Goal: Information Seeking & Learning: Find specific fact

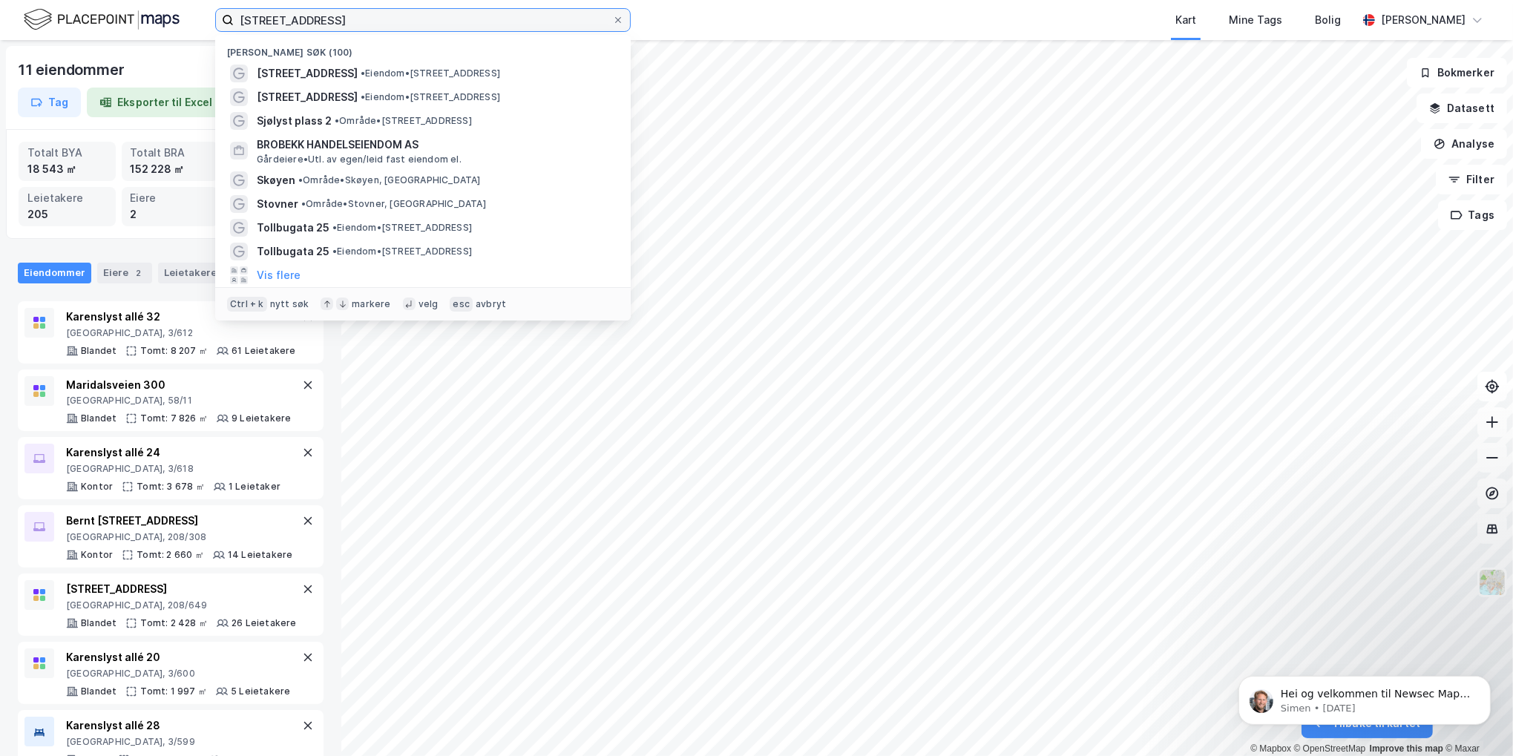
drag, startPoint x: 320, startPoint y: 9, endPoint x: 148, endPoint y: 9, distance: 172.1
click at [148, 9] on div "[STREET_ADDRESS] Nylige søk (100) [STREET_ADDRESS] • Eiendom • [STREET_ADDRESS]…" at bounding box center [756, 20] width 1513 height 40
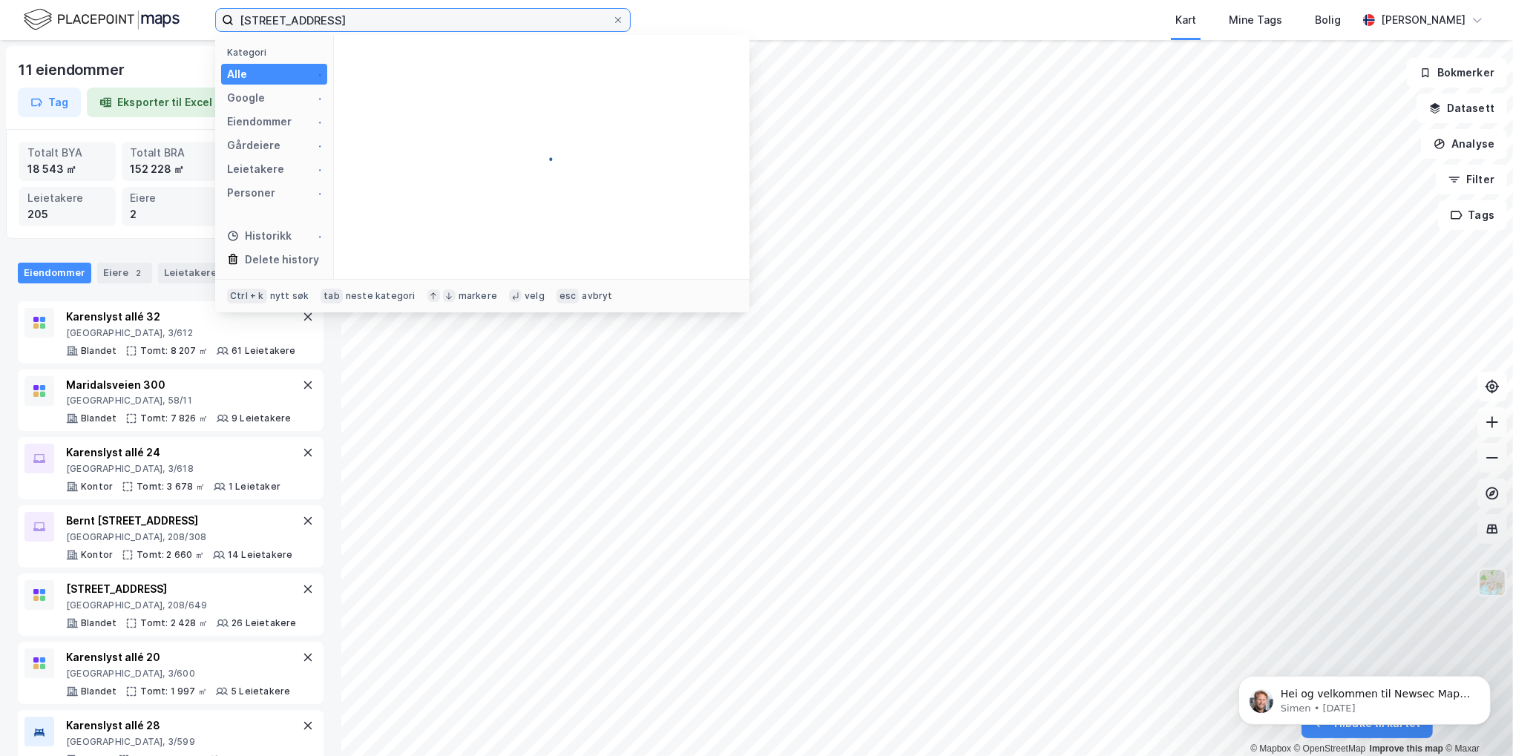
type input "[STREET_ADDRESS]"
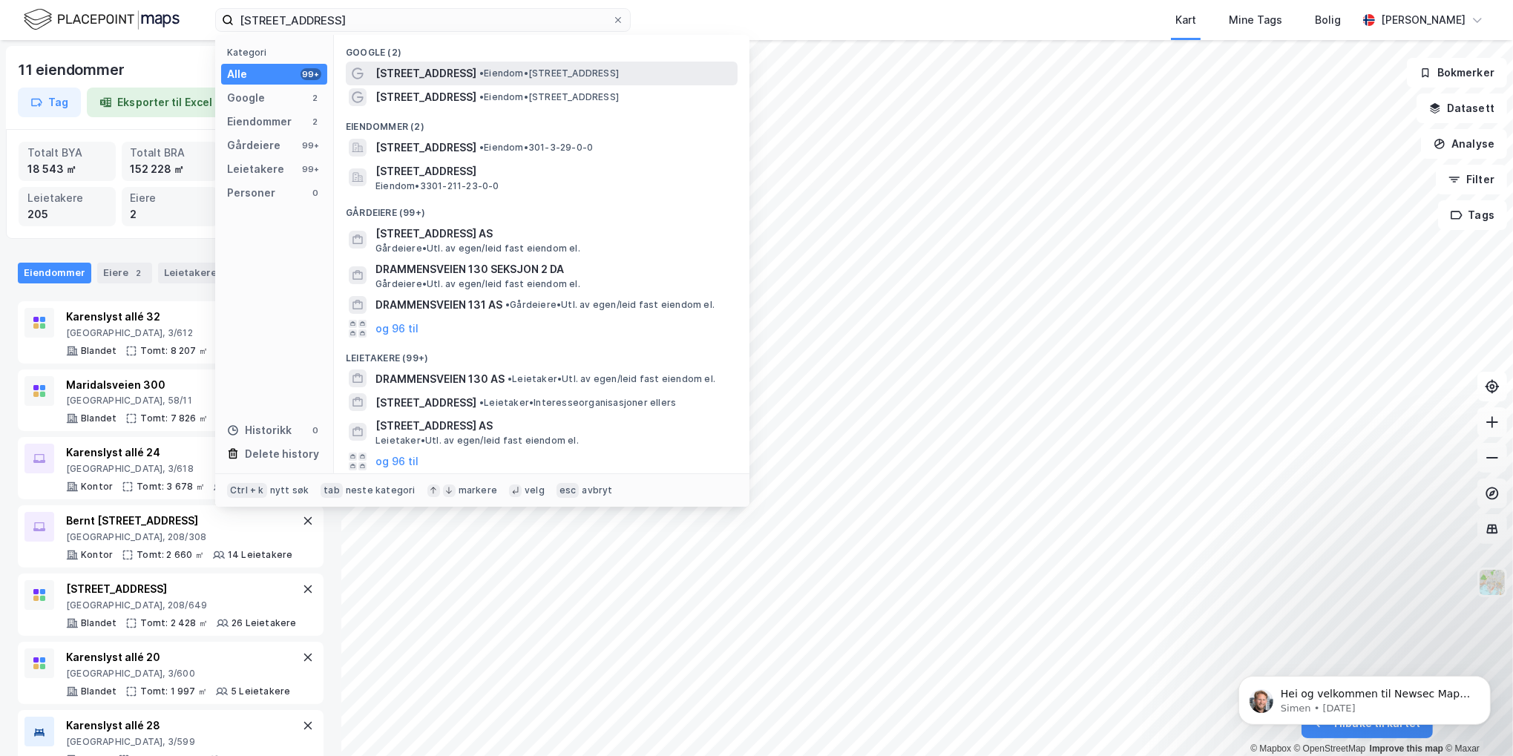
click at [451, 68] on span "[STREET_ADDRESS]" at bounding box center [425, 74] width 101 height 18
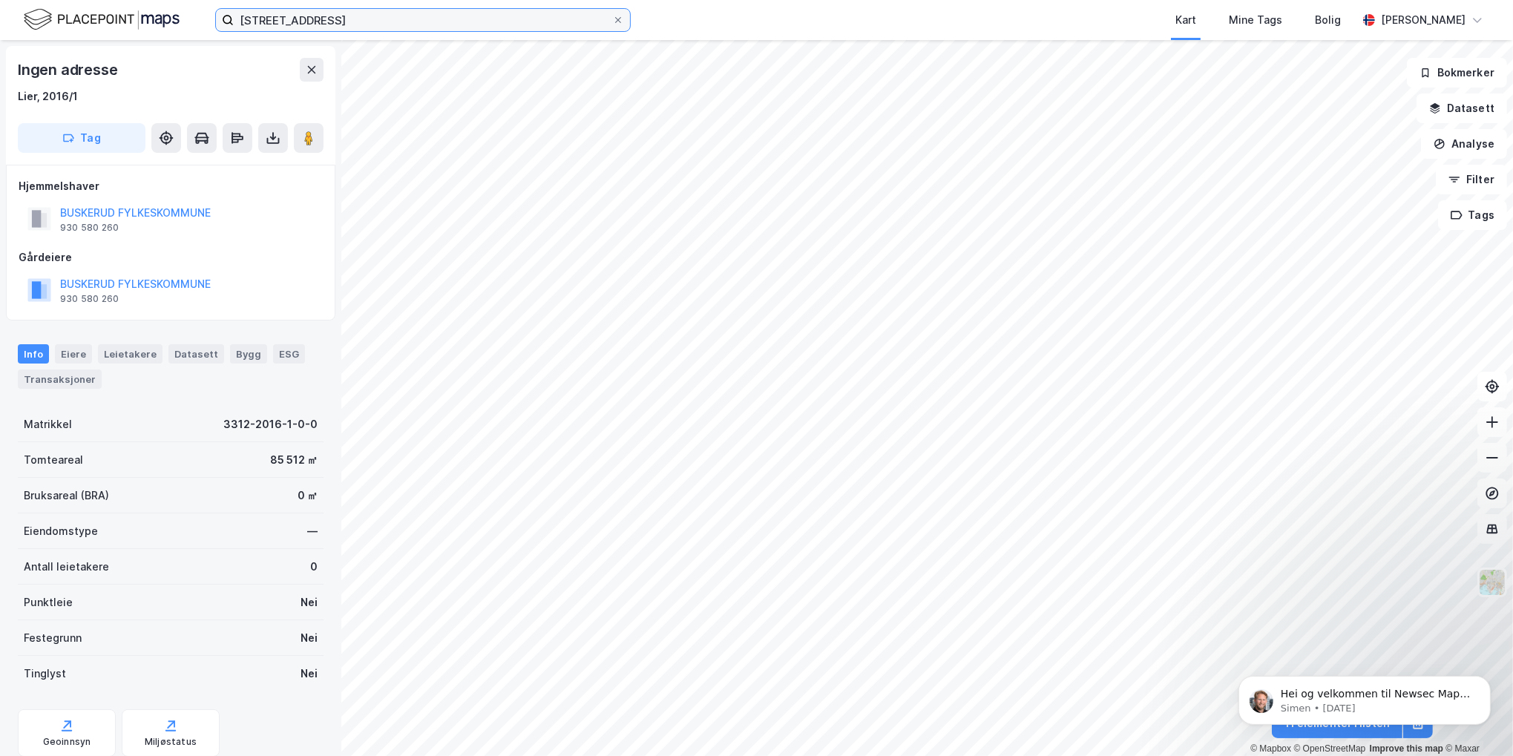
click at [362, 20] on input "[STREET_ADDRESS]" at bounding box center [423, 20] width 378 height 22
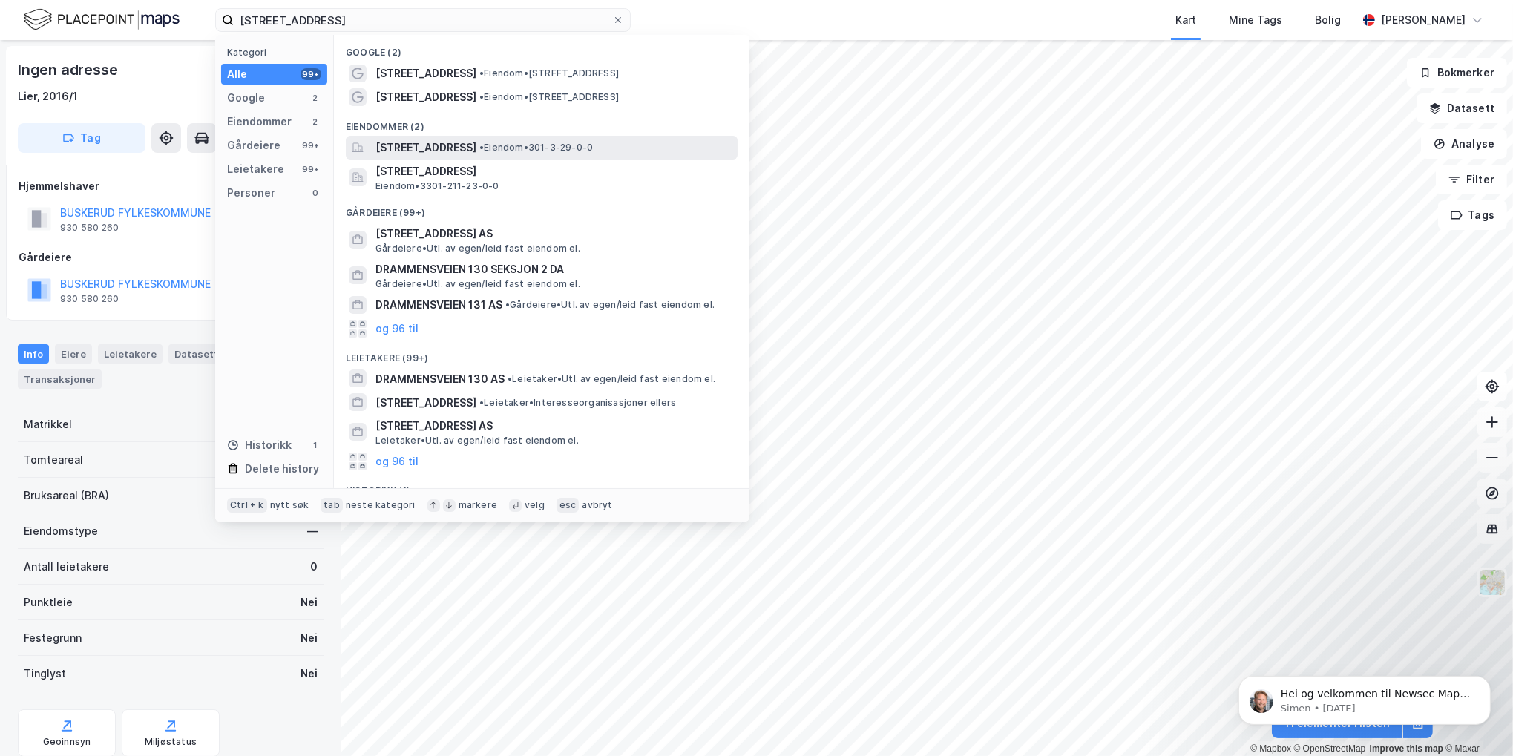
click at [444, 146] on span "[STREET_ADDRESS]" at bounding box center [425, 148] width 101 height 18
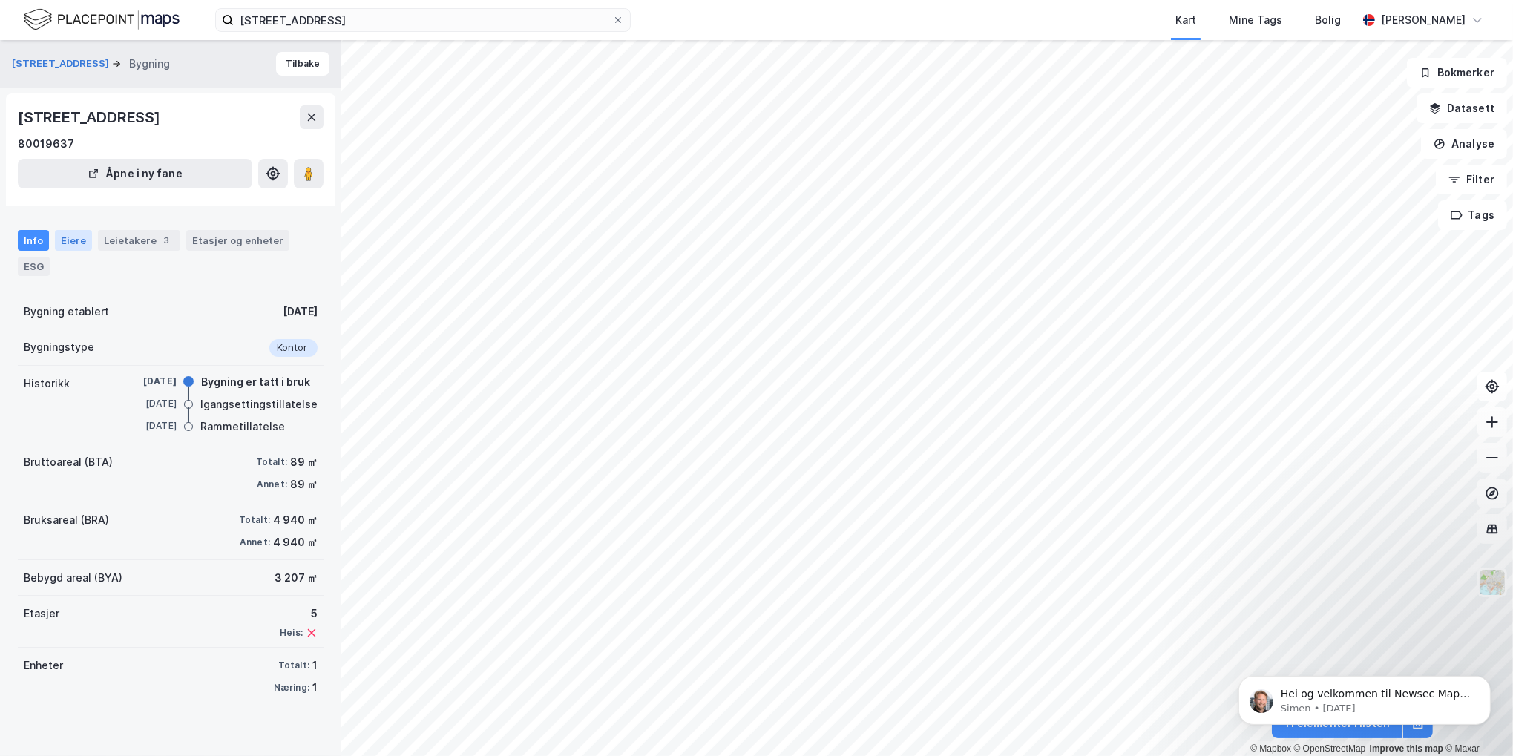
click at [72, 240] on div "Eiere" at bounding box center [73, 240] width 37 height 21
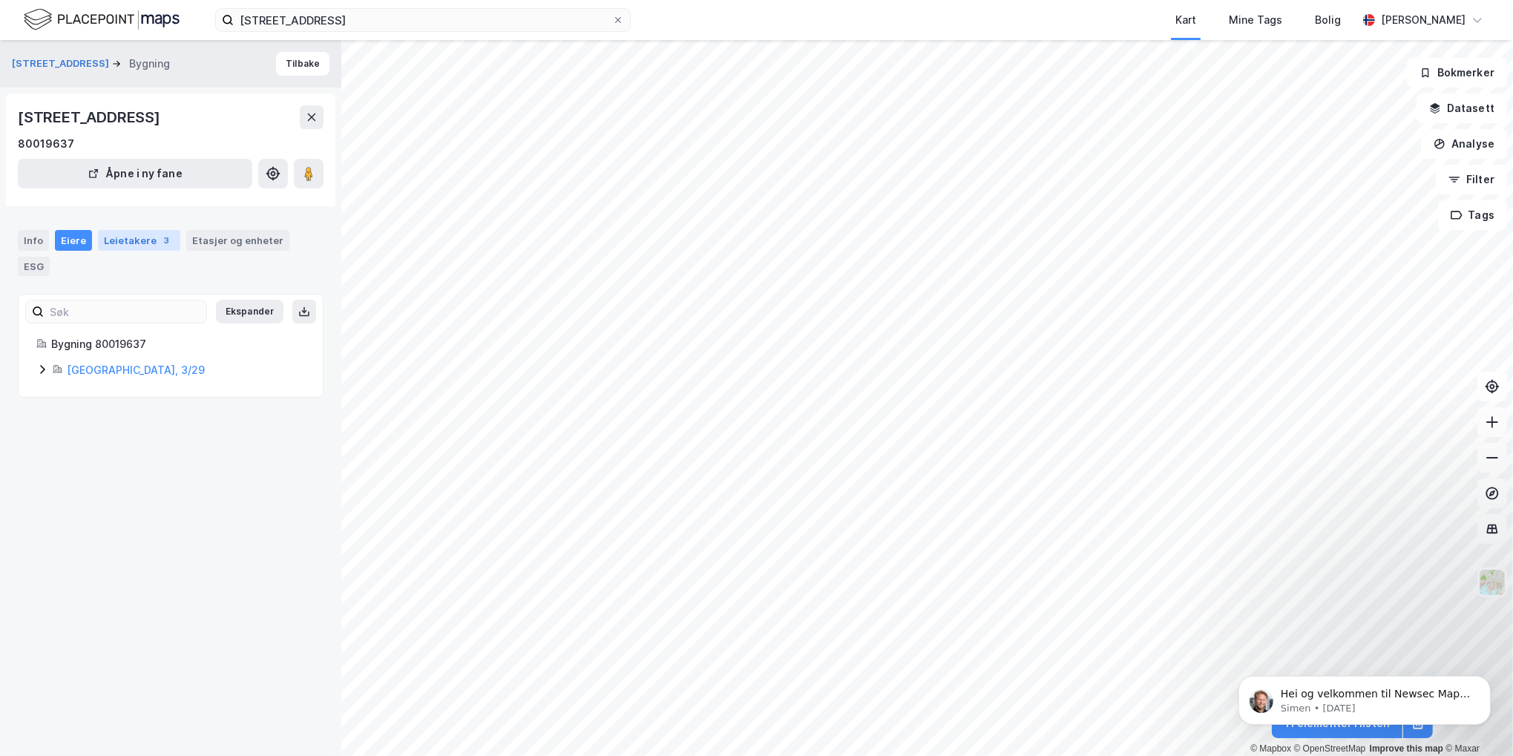
click at [134, 239] on div "Leietakere 3" at bounding box center [139, 240] width 82 height 21
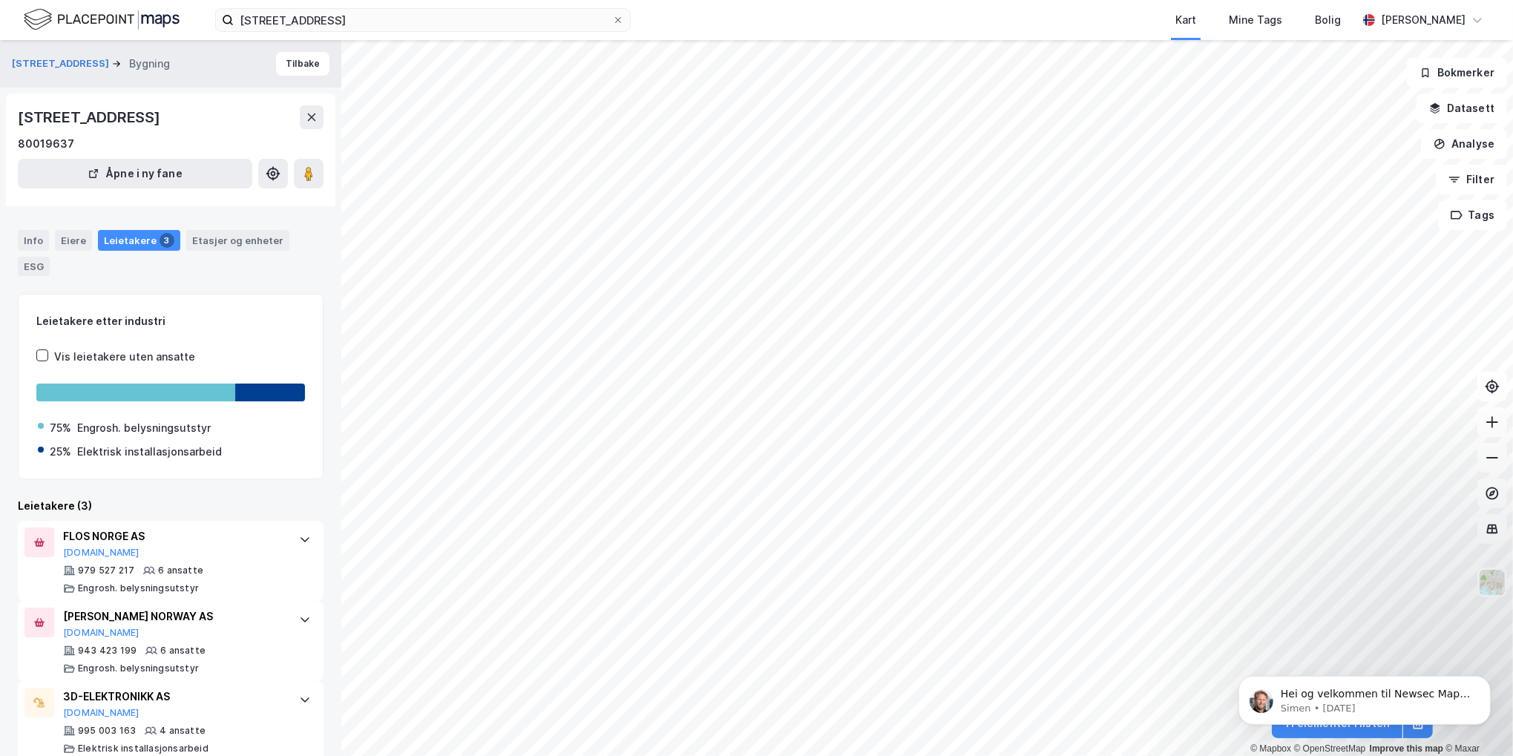
scroll to position [22, 0]
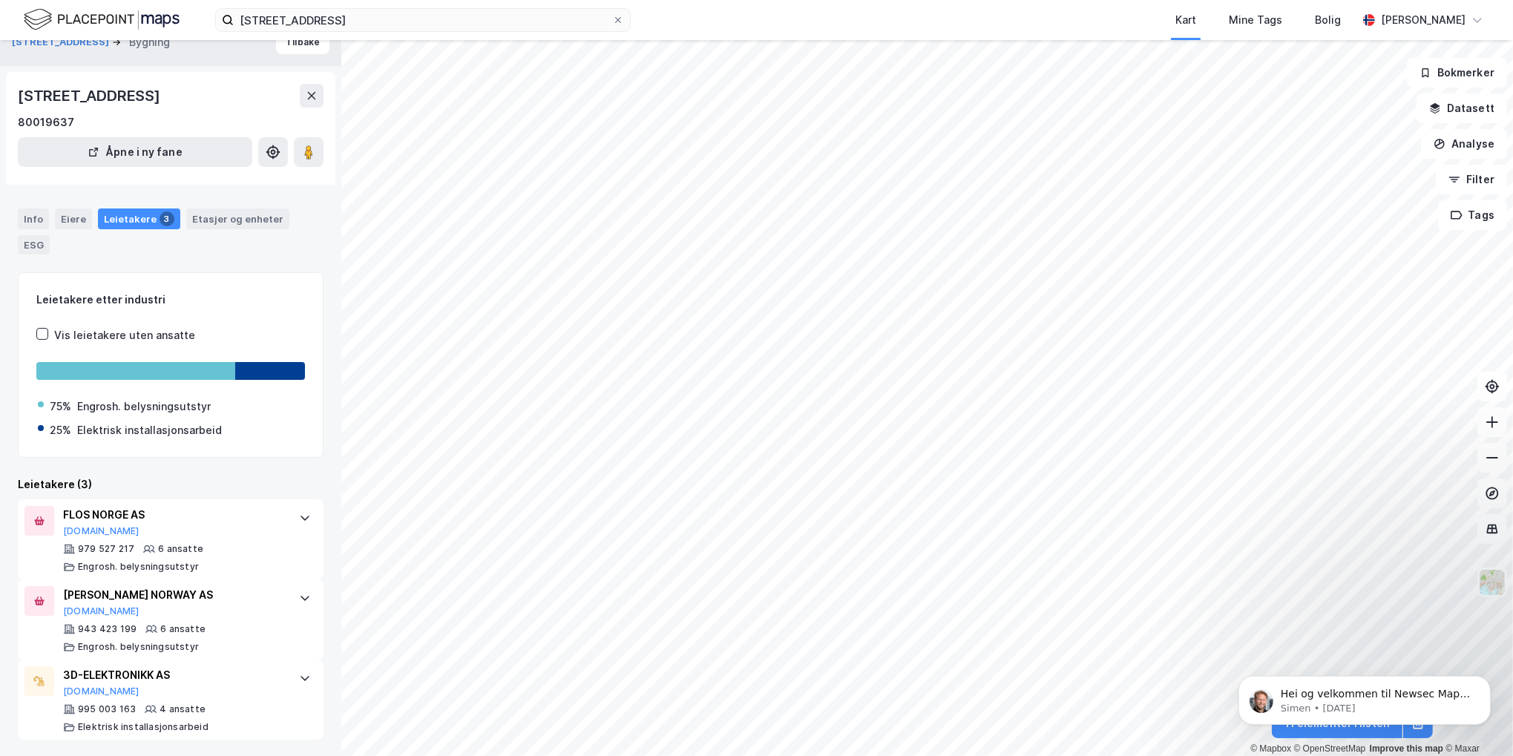
click at [59, 219] on div "Eiere" at bounding box center [73, 218] width 37 height 21
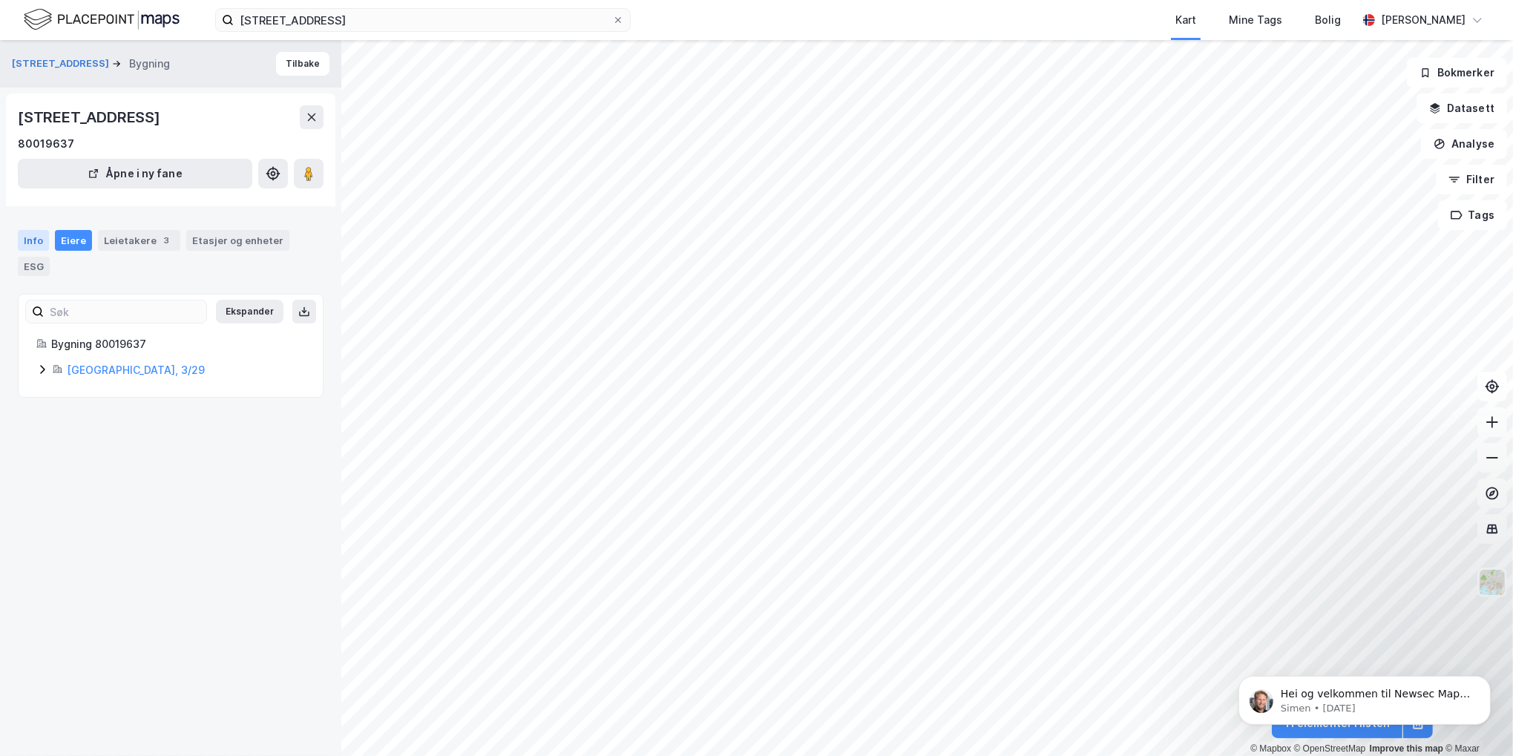
click at [33, 239] on div "Info" at bounding box center [33, 240] width 31 height 21
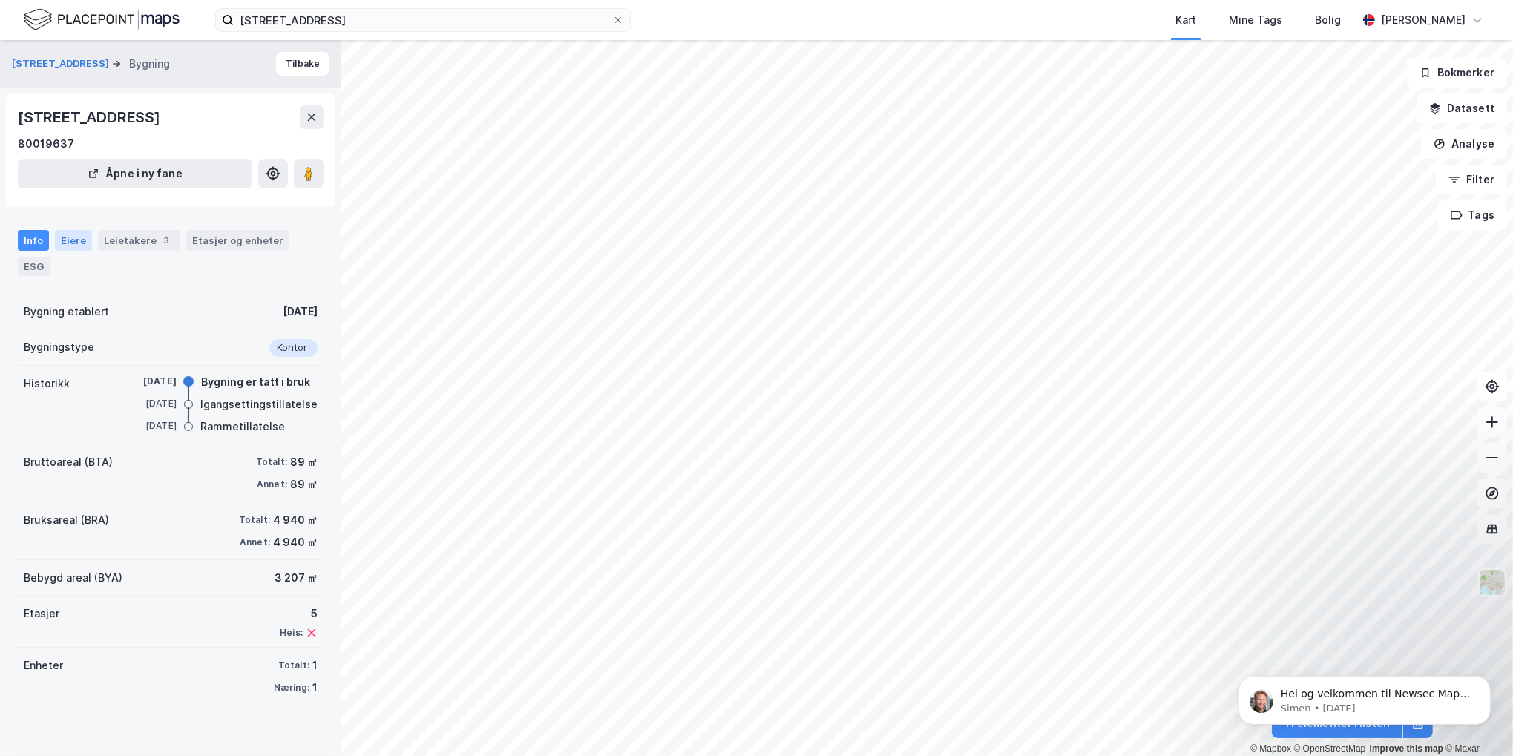
click at [73, 241] on div "Eiere" at bounding box center [73, 240] width 37 height 21
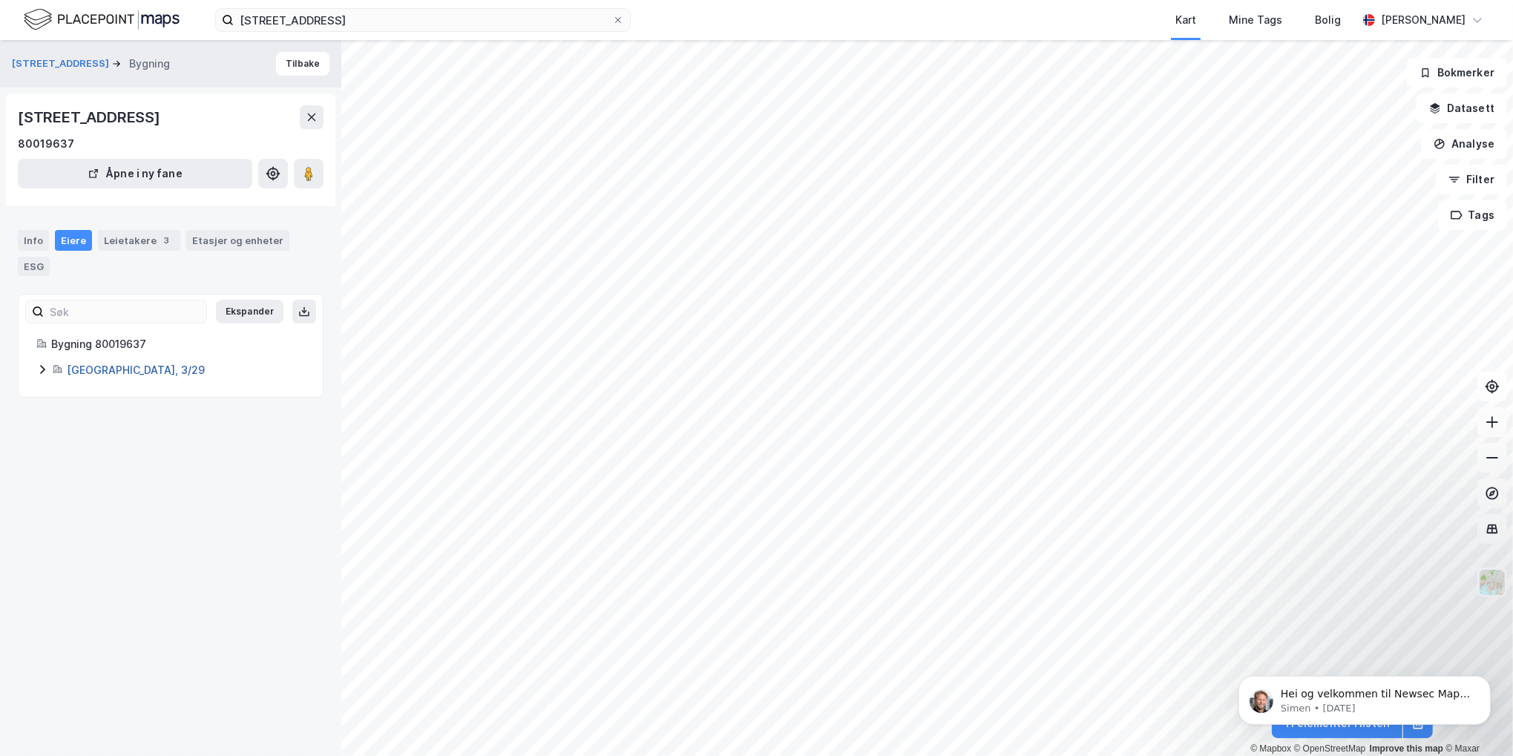
click at [83, 371] on link "[GEOGRAPHIC_DATA], 3/29" at bounding box center [136, 370] width 138 height 13
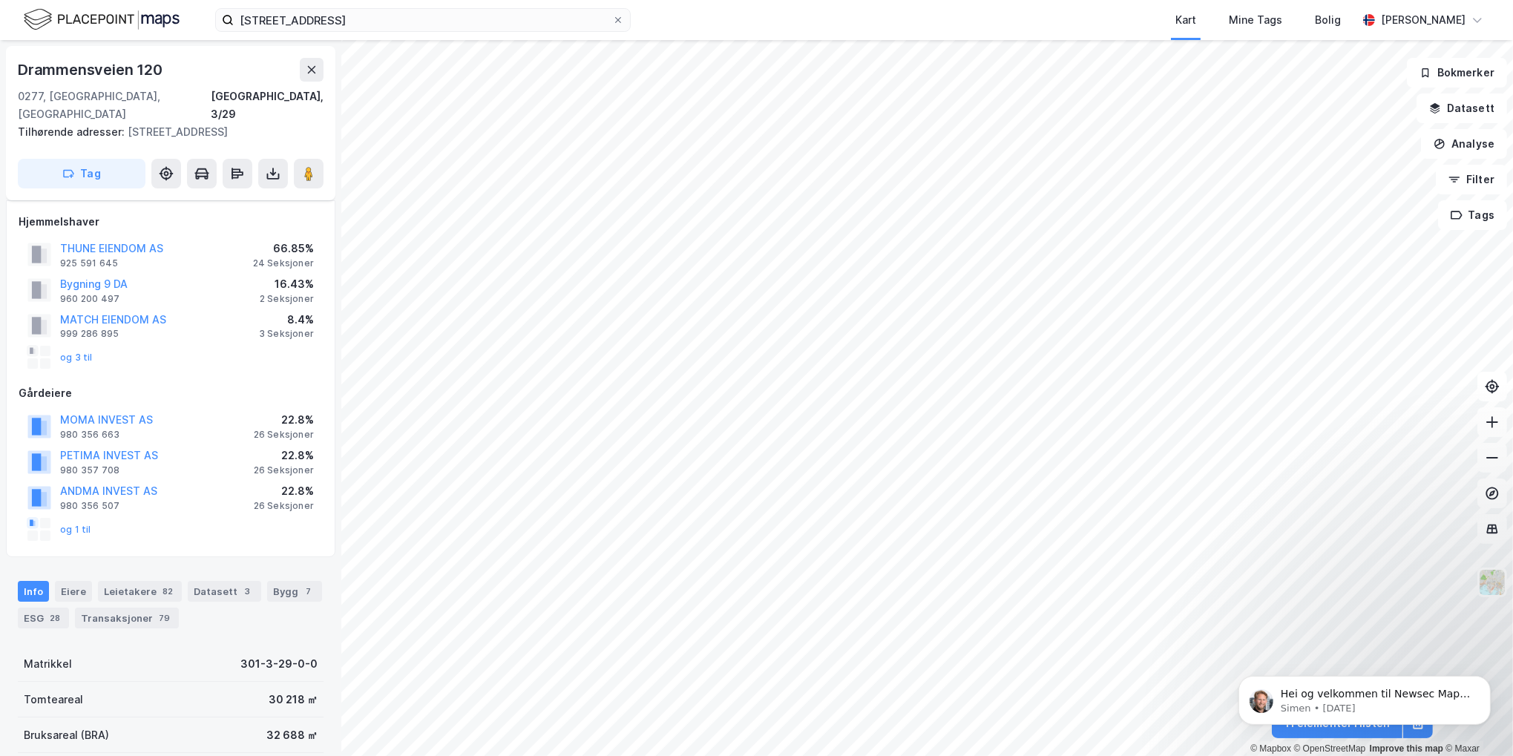
scroll to position [22, 0]
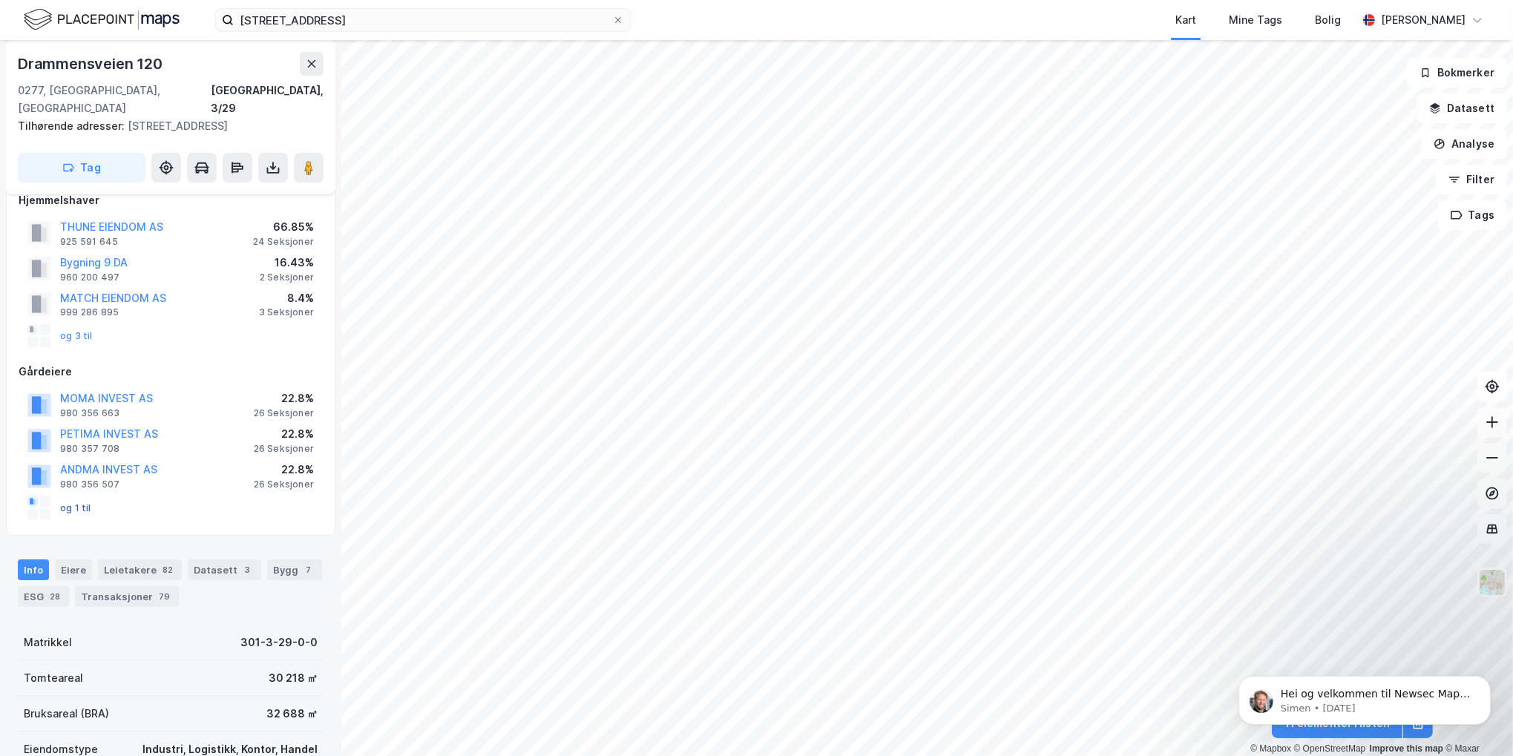
click at [0, 0] on button "og 1 til" at bounding box center [0, 0] width 0 height 0
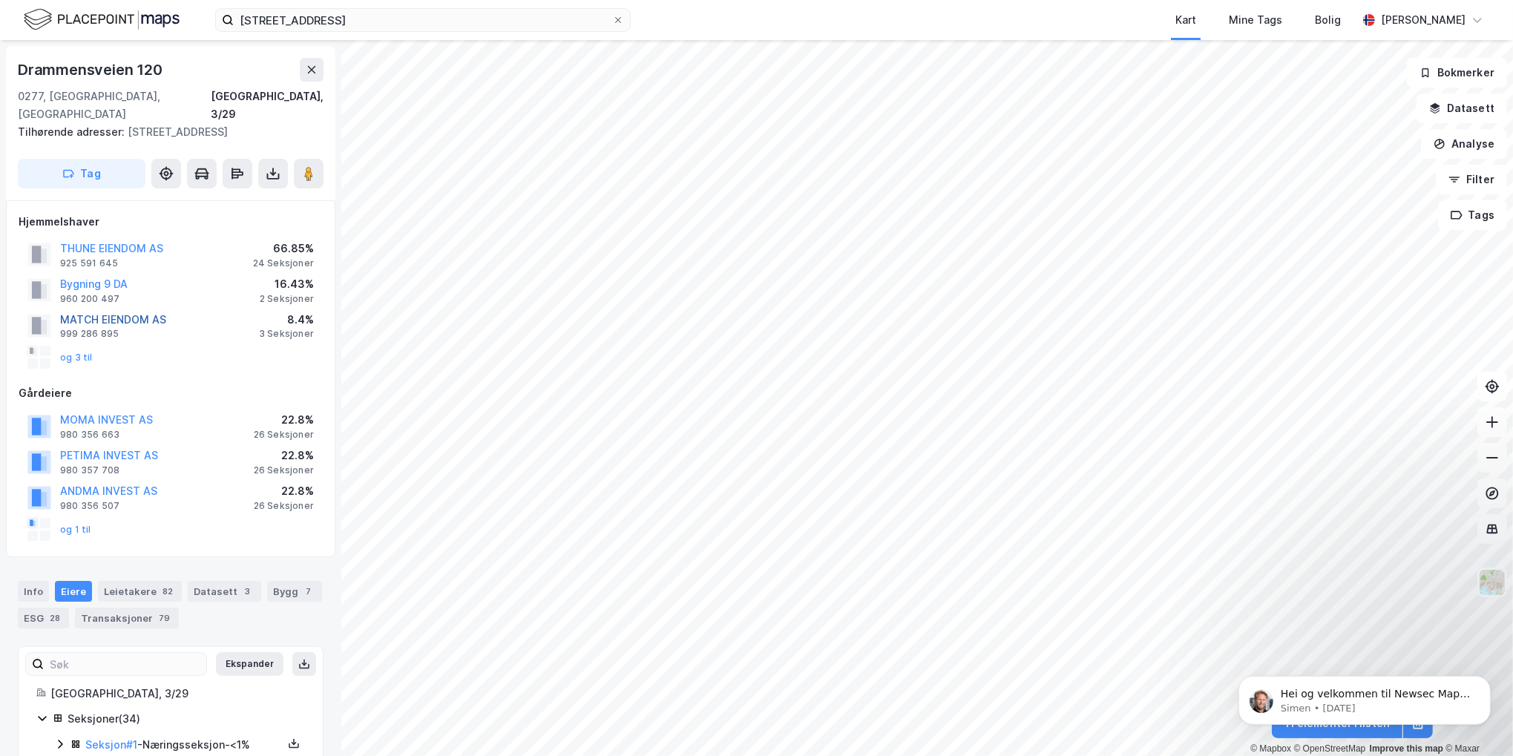
click at [0, 0] on button "MATCH EIENDOM AS" at bounding box center [0, 0] width 0 height 0
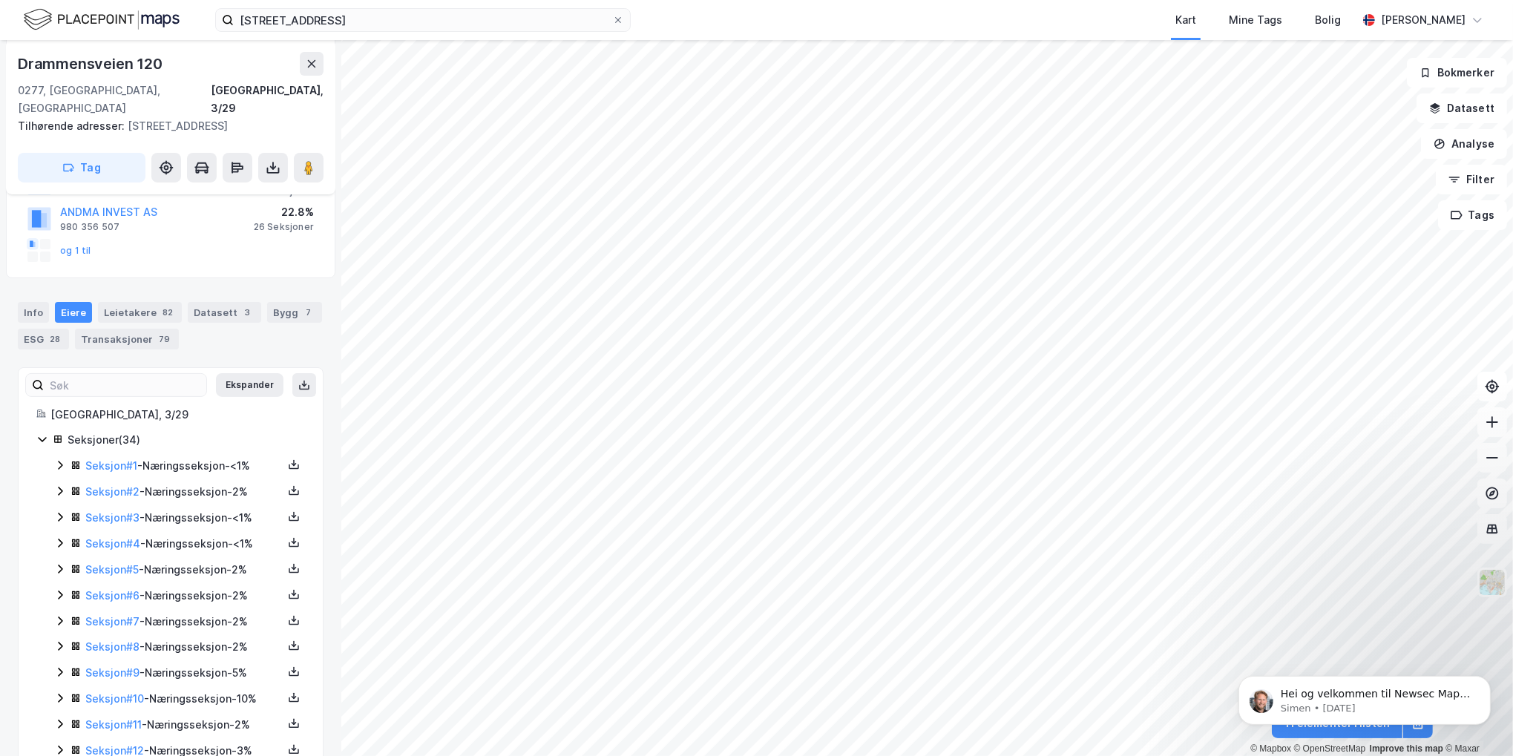
scroll to position [297, 0]
